Goal: Information Seeking & Learning: Learn about a topic

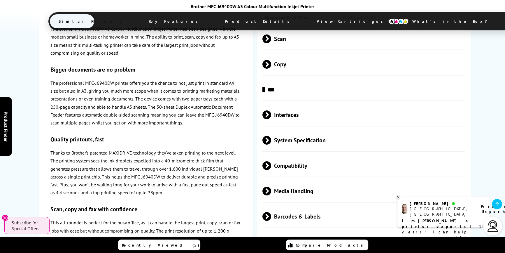
scroll to position [1754, 0]
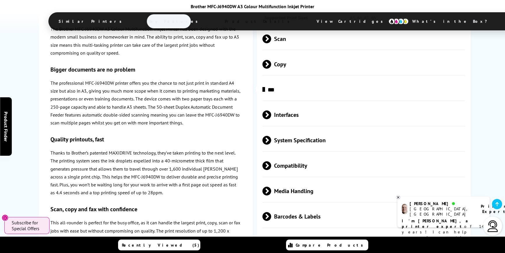
click at [305, 180] on span "Media Handling" at bounding box center [363, 191] width 203 height 22
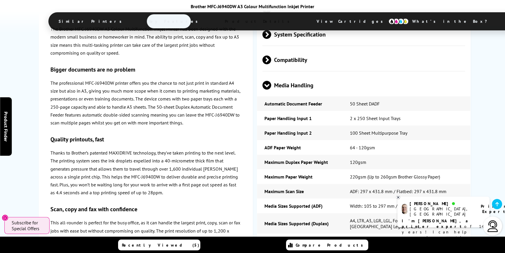
scroll to position [1807, 0]
